Goal: Task Accomplishment & Management: Use online tool/utility

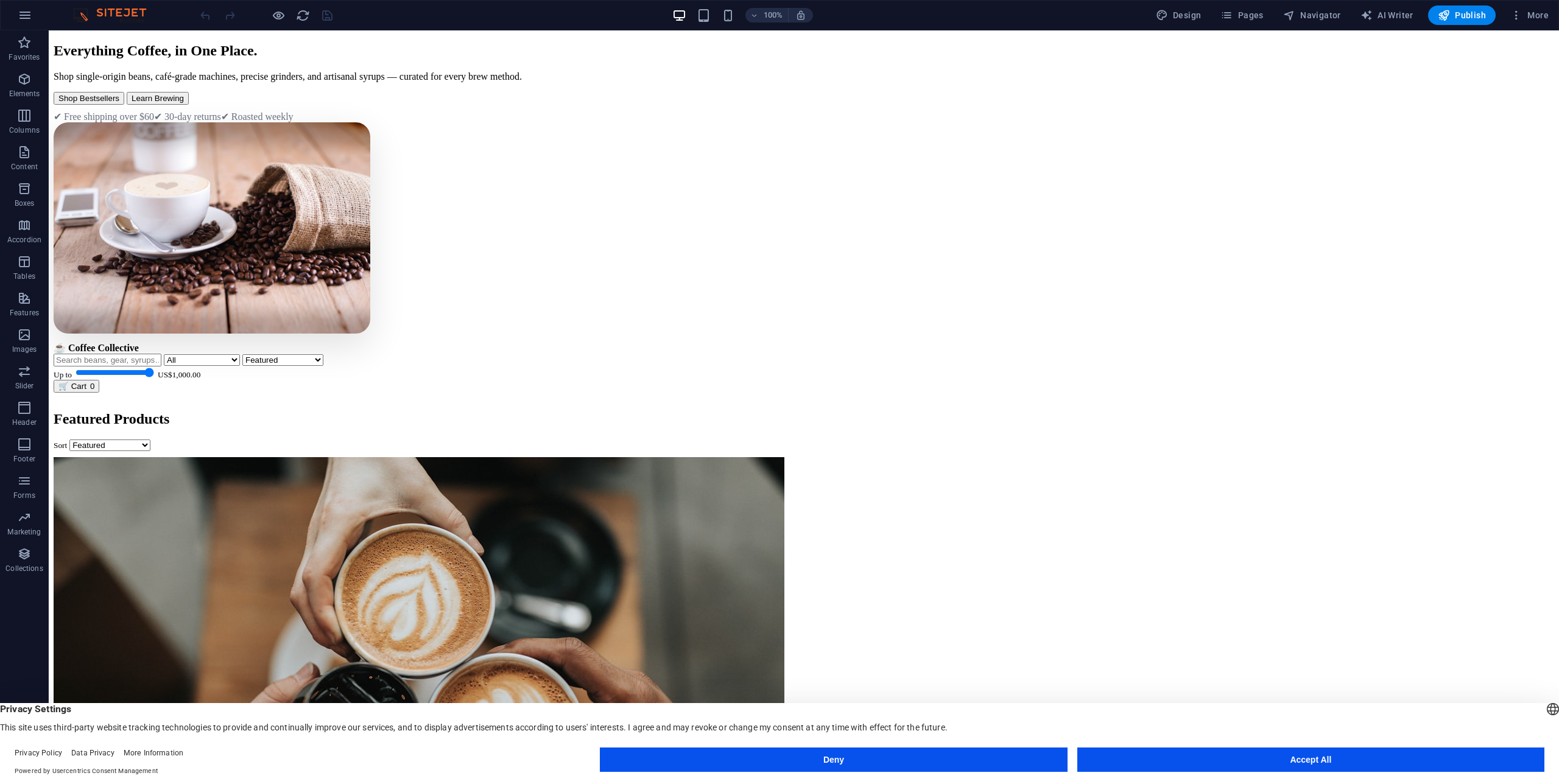
click at [1319, 766] on button "Accept All" at bounding box center [1311, 760] width 467 height 24
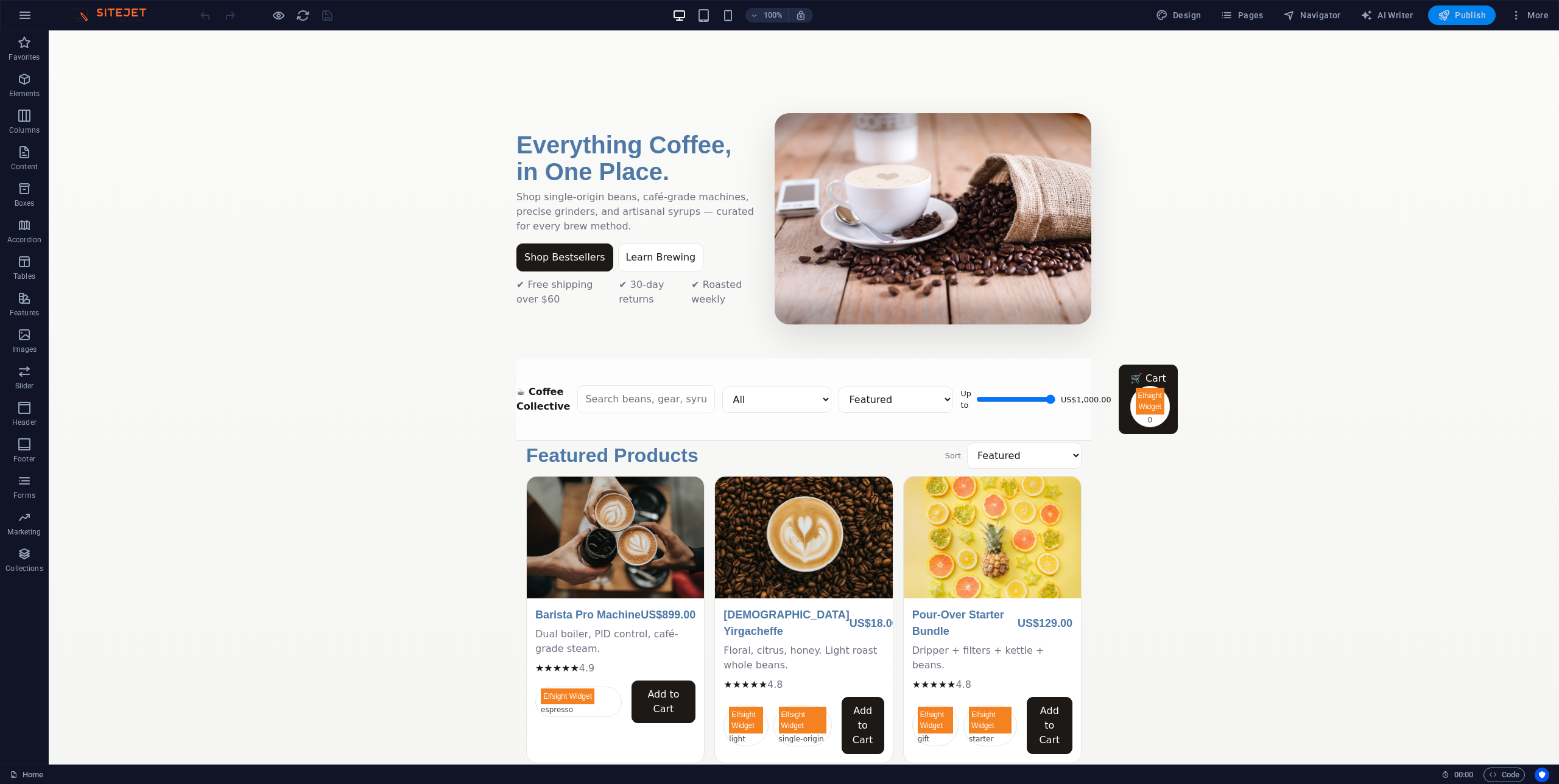
click at [1471, 16] on span "Publish" at bounding box center [1461, 16] width 48 height 12
click at [28, 15] on icon "button" at bounding box center [25, 16] width 15 height 15
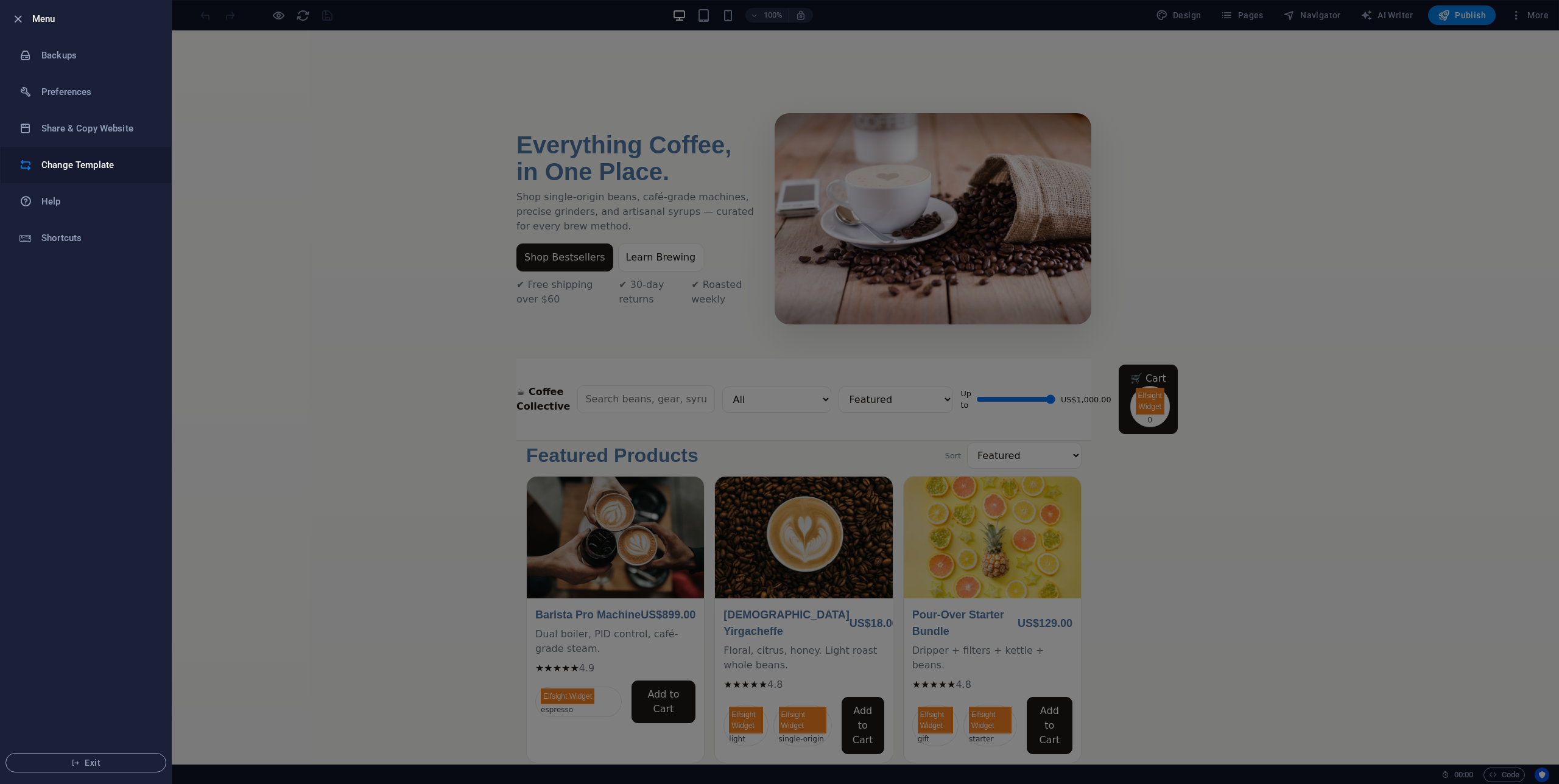
click at [108, 158] on h6 "Change Template" at bounding box center [97, 165] width 113 height 15
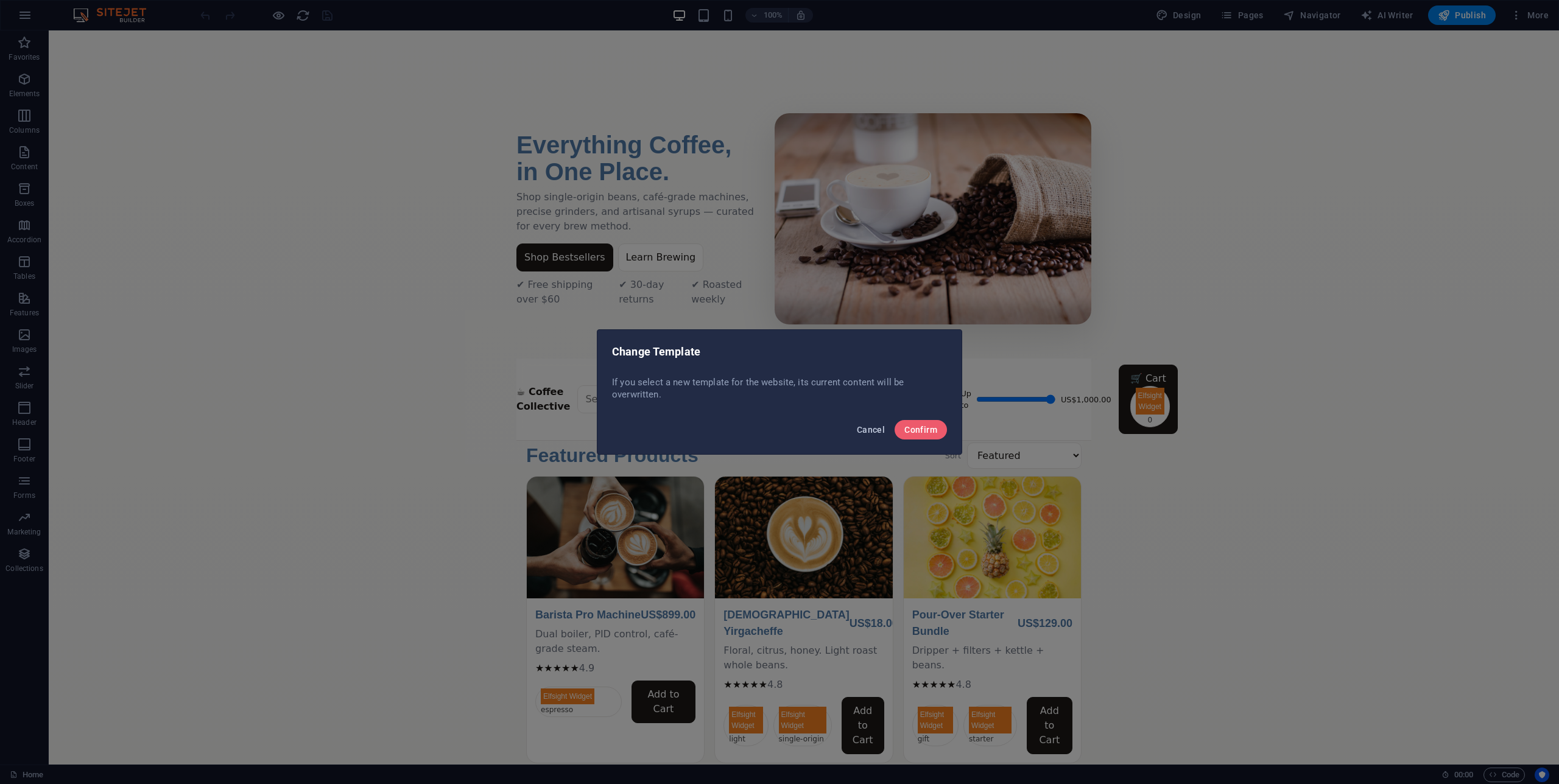
drag, startPoint x: 871, startPoint y: 427, endPoint x: 823, endPoint y: 396, distance: 57.1
click at [871, 427] on span "Cancel" at bounding box center [871, 429] width 28 height 9
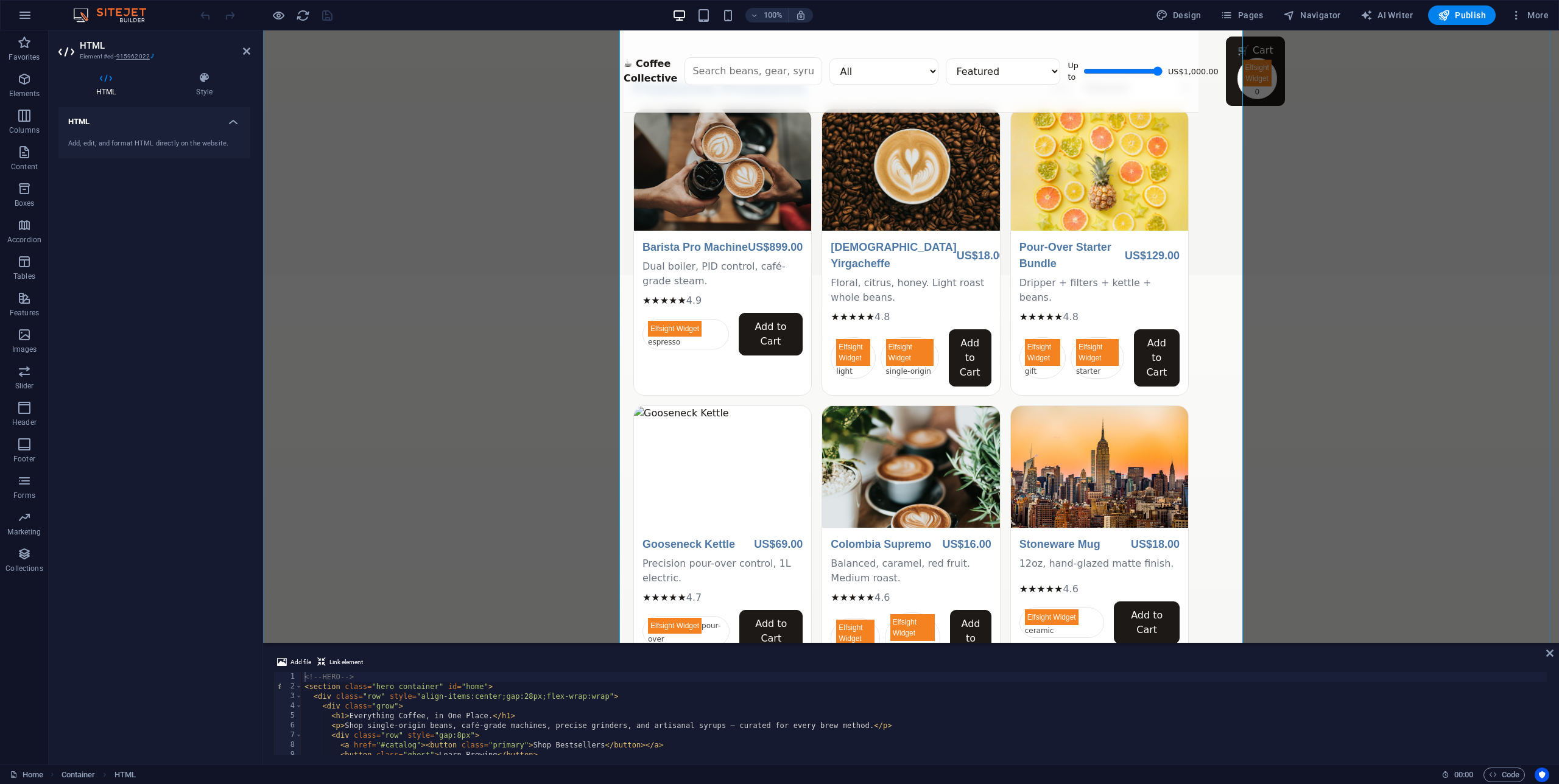
scroll to position [863, 0]
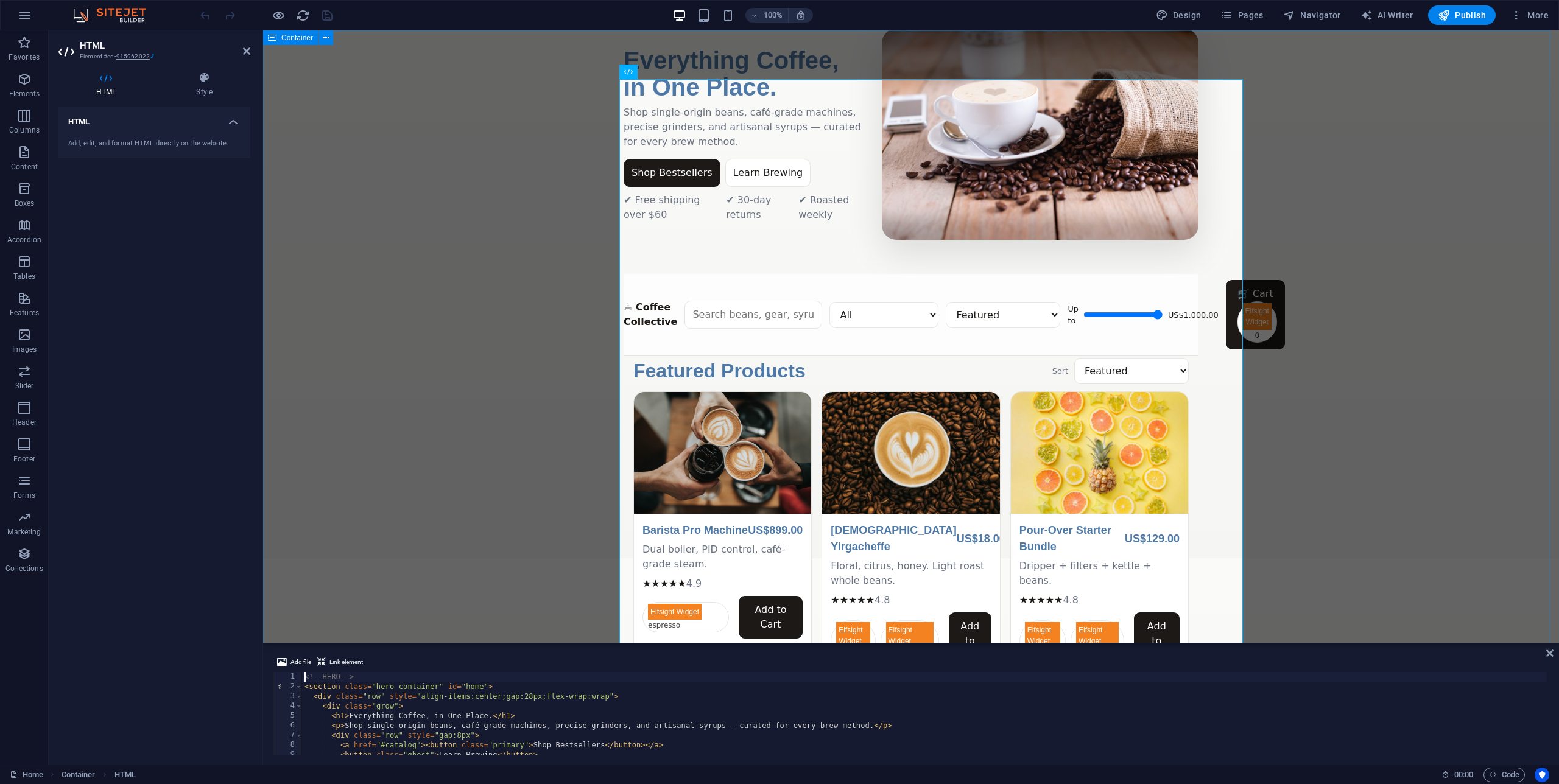
scroll to position [0, 0]
